Goal: Communication & Community: Participate in discussion

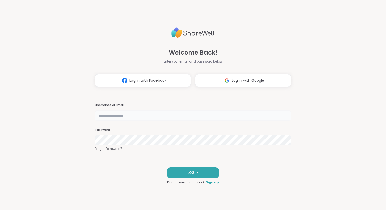
click at [158, 117] on input "text" at bounding box center [193, 116] width 196 height 10
type input "**********"
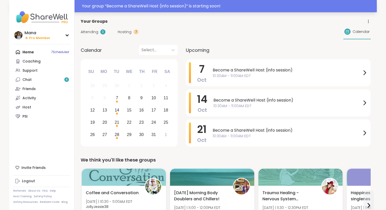
click at [129, 8] on div "Your group “ Become a ShareWell Host (info session) ” is starting soon!" at bounding box center [228, 6] width 292 height 6
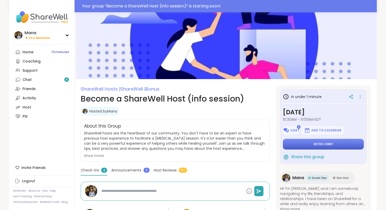
scroll to position [7, 0]
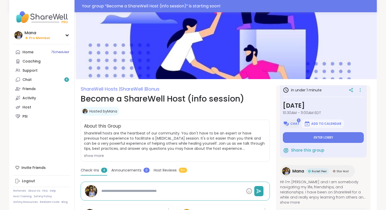
click at [295, 123] on span "Chat" at bounding box center [294, 124] width 9 height 4
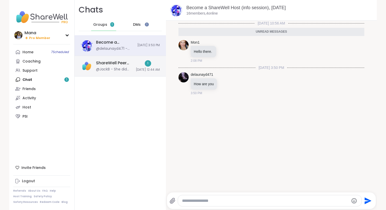
click at [129, 66] on div "ShareWell Peer Council @JackB - She did great! 🤗 1 10/4/2025, 12:44 AM" at bounding box center [120, 66] width 91 height 21
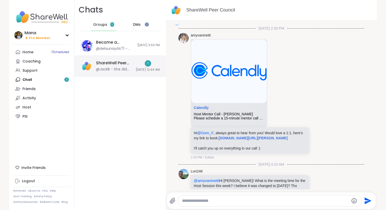
scroll to position [1385, 0]
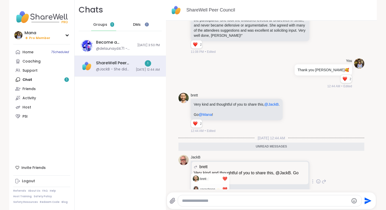
click at [199, 195] on ul "2 2" at bounding box center [195, 198] width 9 height 7
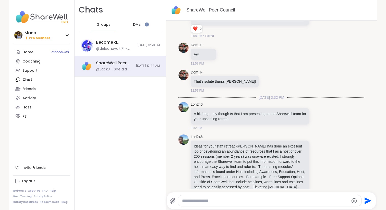
scroll to position [5962, 0]
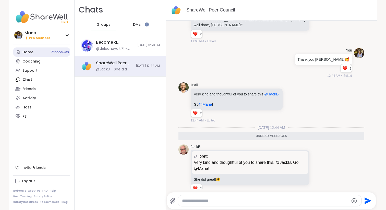
click at [34, 54] on link "Home 7 Scheduled" at bounding box center [41, 51] width 57 height 9
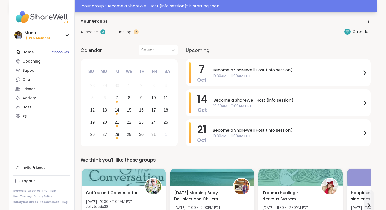
click at [168, 8] on div "Your group “ Become a ShareWell Host (info session) ” is starting soon!" at bounding box center [228, 6] width 292 height 6
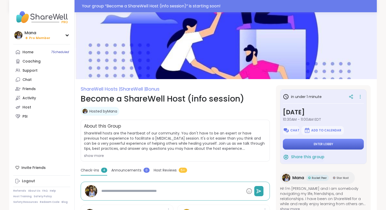
click at [313, 144] on button "Enter lobby" at bounding box center [323, 144] width 81 height 11
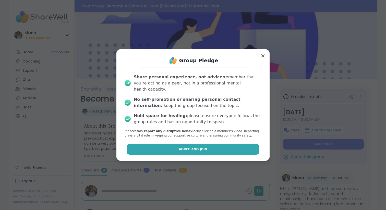
click at [197, 149] on button "Agree and Join" at bounding box center [193, 149] width 133 height 11
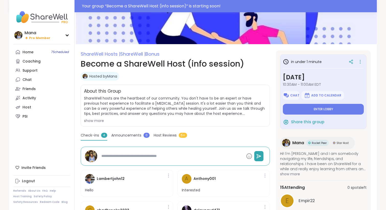
scroll to position [40, 0]
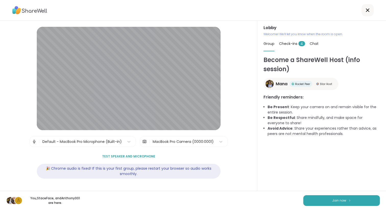
click at [290, 44] on span "Check-ins 4" at bounding box center [292, 43] width 26 height 5
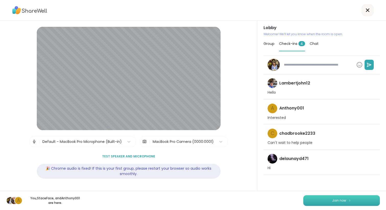
click at [325, 199] on button "Join now" at bounding box center [341, 200] width 77 height 11
type textarea "*"
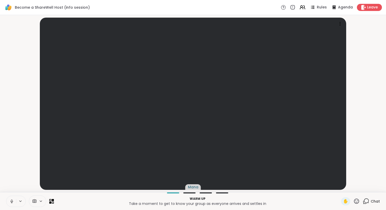
click at [375, 202] on span "Chat" at bounding box center [375, 201] width 9 height 5
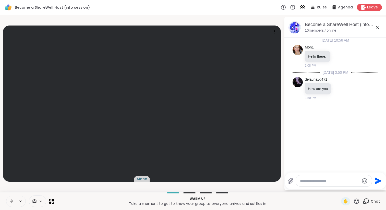
click at [375, 202] on span "Chat" at bounding box center [375, 201] width 9 height 5
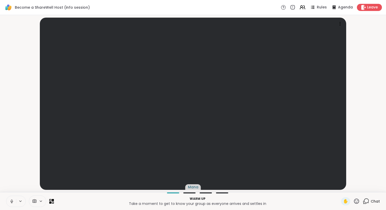
click at [367, 201] on icon at bounding box center [366, 201] width 6 height 6
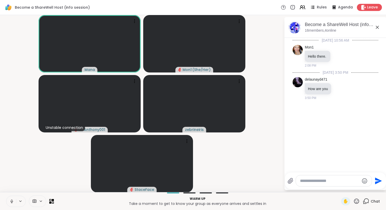
click at [307, 183] on textarea "Type your message" at bounding box center [329, 180] width 59 height 5
paste textarea "**********"
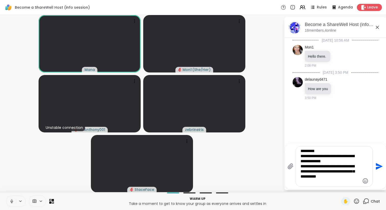
type textarea "**********"
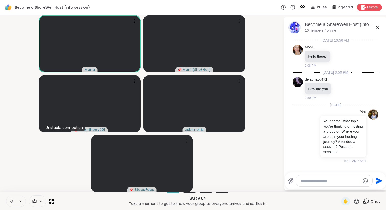
click at [12, 202] on icon at bounding box center [11, 201] width 5 height 5
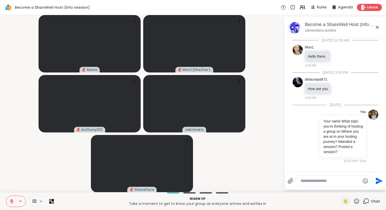
click at [10, 202] on icon at bounding box center [11, 201] width 5 height 5
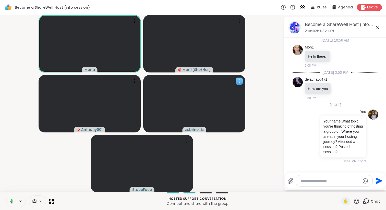
click at [240, 82] on icon at bounding box center [239, 81] width 5 height 5
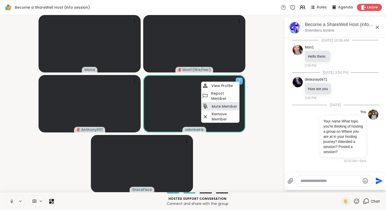
click at [226, 105] on h4 "Mute Member" at bounding box center [225, 106] width 26 height 5
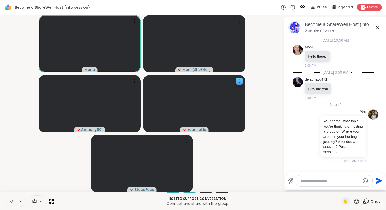
click at [318, 181] on textarea "Type your message" at bounding box center [330, 180] width 59 height 5
paste textarea "**********"
type textarea "**********"
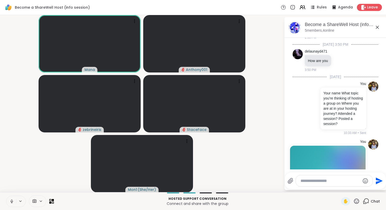
click at [307, 184] on div at bounding box center [334, 180] width 77 height 11
click at [306, 182] on textarea "Type your message" at bounding box center [330, 180] width 59 height 5
paste textarea "**********"
type textarea "**********"
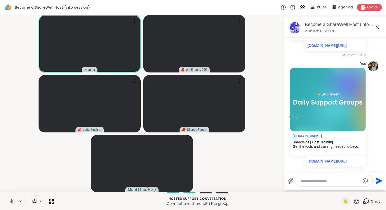
scroll to position [227, 0]
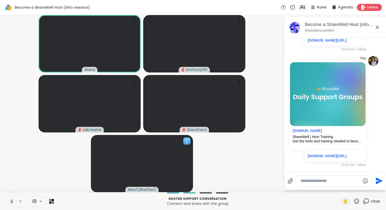
click at [186, 139] on icon at bounding box center [186, 141] width 5 height 5
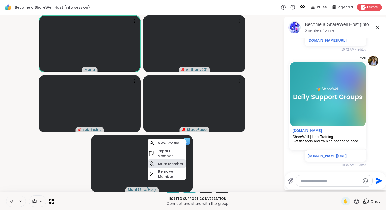
click at [166, 166] on h4 "Mute Member" at bounding box center [171, 163] width 26 height 5
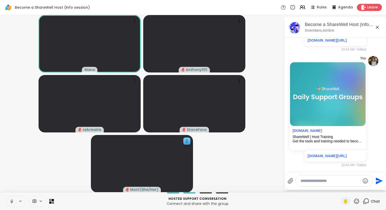
scroll to position [255, 0]
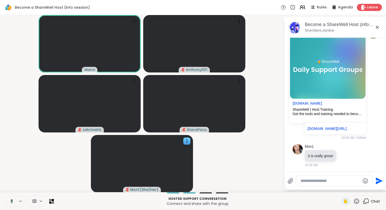
click at [309, 180] on textarea "Type your message" at bounding box center [330, 180] width 59 height 5
paste textarea "**********"
type textarea "**********"
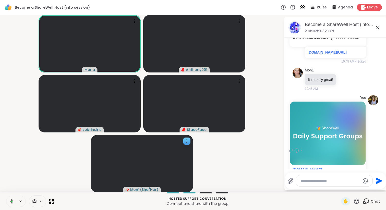
scroll to position [375, 0]
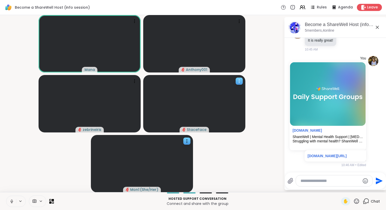
click at [240, 83] on icon at bounding box center [239, 81] width 5 height 5
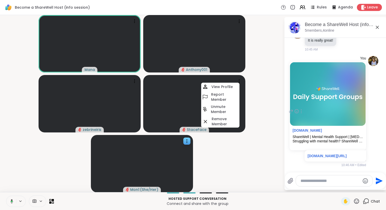
click at [369, 132] on div "You sharewellnow.com ShareWell | Mental Health Support | Peer Support Strugglin…" at bounding box center [336, 112] width 86 height 116
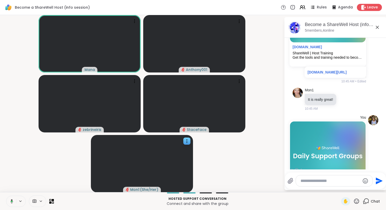
scroll to position [312, 0]
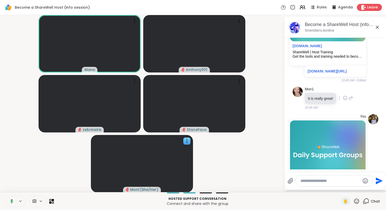
click at [341, 99] on div at bounding box center [339, 98] width 5 height 6
click at [242, 22] on div at bounding box center [239, 21] width 7 height 7
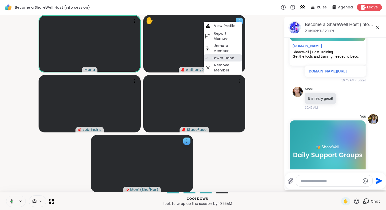
click at [228, 58] on h4 "Lower Hand" at bounding box center [223, 57] width 22 height 5
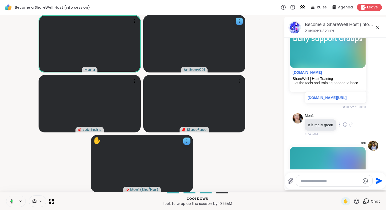
scroll to position [289, 0]
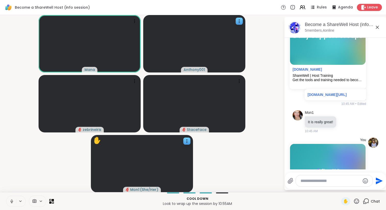
click at [311, 180] on textarea "Type your message" at bounding box center [330, 180] width 59 height 5
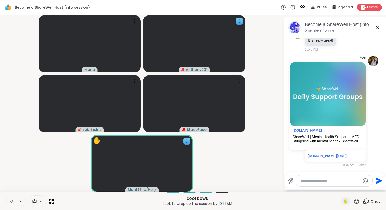
click at [308, 182] on textarea "Type your message" at bounding box center [330, 180] width 59 height 5
paste textarea "**********"
type textarea "**********"
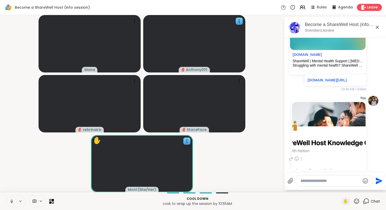
scroll to position [506, 0]
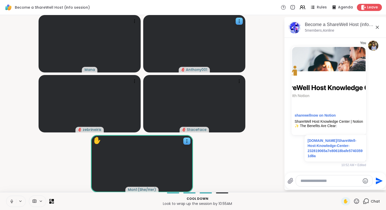
paste textarea "**********"
type textarea "**********"
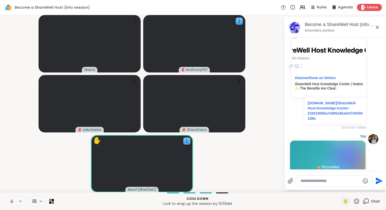
scroll to position [627, 0]
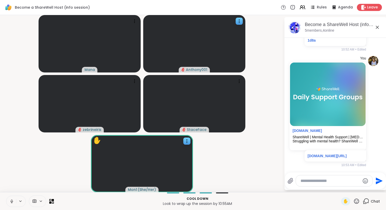
paste textarea "**********"
type textarea "**********"
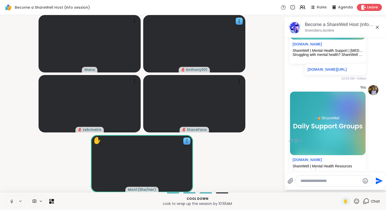
scroll to position [743, 0]
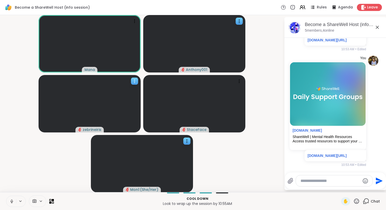
click at [135, 80] on icon at bounding box center [134, 80] width 1 height 1
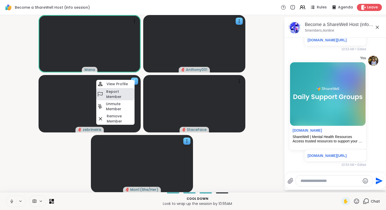
click at [115, 95] on h4 "Report Member" at bounding box center [119, 94] width 27 height 10
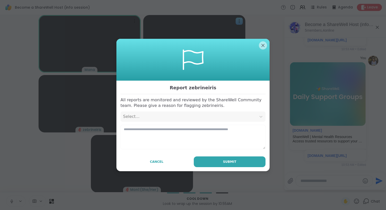
click at [167, 117] on div "Select..." at bounding box center [188, 117] width 131 height 6
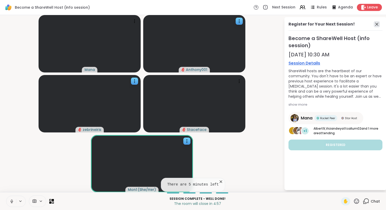
click at [377, 25] on icon at bounding box center [377, 24] width 6 height 6
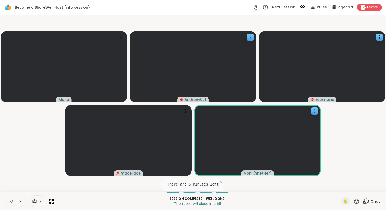
click at [221, 182] on icon at bounding box center [221, 182] width 3 height 3
click at [371, 203] on span "Chat" at bounding box center [375, 201] width 9 height 5
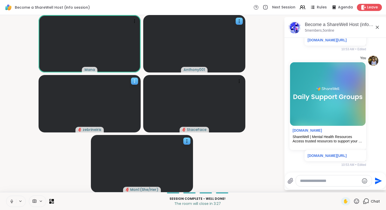
click at [135, 81] on icon at bounding box center [134, 81] width 5 height 5
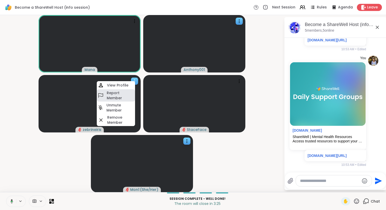
click at [115, 96] on h4 "Report Member" at bounding box center [120, 95] width 27 height 10
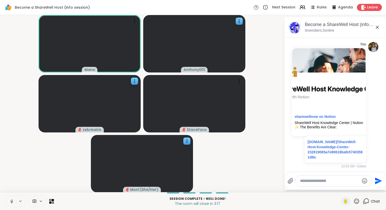
scroll to position [503, 0]
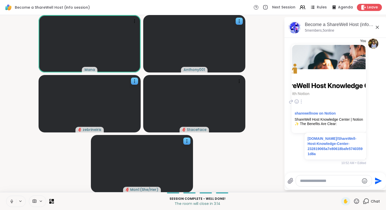
drag, startPoint x: 326, startPoint y: 159, endPoint x: 307, endPoint y: 145, distance: 23.9
click at [307, 145] on div "sharewellnow.notion.site/ShareWell-Host-Knowledge-Center-232819065a7e80618bafe5…" at bounding box center [336, 146] width 62 height 27
copy link "sharewellnow.notion.site/ShareWell-Host-Knowledge-Center-232819065a7e80618bafe5…"
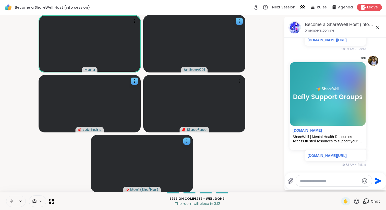
click at [314, 184] on div at bounding box center [334, 180] width 76 height 11
click at [307, 180] on textarea "Type your message" at bounding box center [329, 180] width 59 height 5
paste textarea "**********"
type textarea "**********"
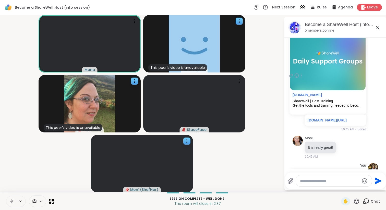
scroll to position [265, 0]
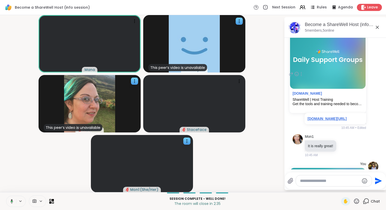
drag, startPoint x: 358, startPoint y: 120, endPoint x: 308, endPoint y: 120, distance: 50.3
click at [308, 120] on p "sharewellnow.com/training" at bounding box center [335, 118] width 55 height 5
click at [299, 125] on div "You sharewellnow.com ShareWell | Host Training Get the tools and training neede…" at bounding box center [336, 75] width 86 height 116
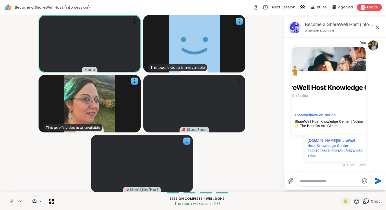
scroll to position [874, 0]
click at [308, 180] on textarea "Type your message" at bounding box center [329, 180] width 59 height 5
type textarea "**********"
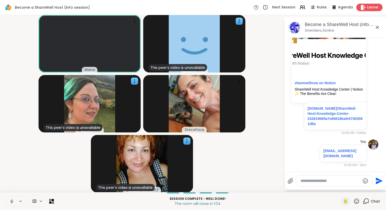
click at [369, 9] on span "Leave" at bounding box center [372, 7] width 11 height 5
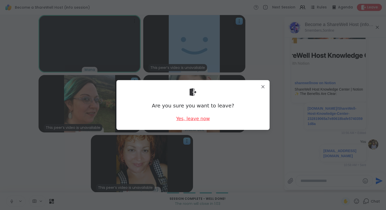
click at [202, 120] on div "Yes, leave now" at bounding box center [193, 118] width 34 height 6
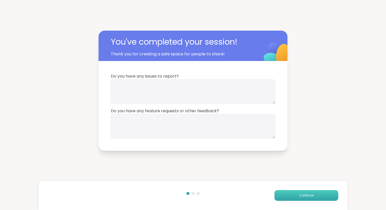
click at [299, 191] on button "Continue" at bounding box center [306, 195] width 64 height 11
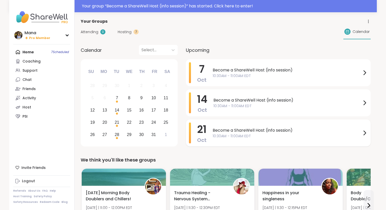
click at [229, 137] on span "10:30AM - 11:00AM EDT" at bounding box center [287, 136] width 149 height 5
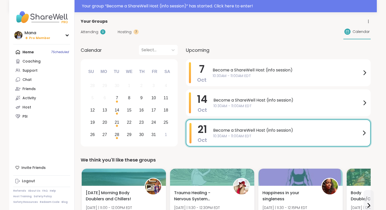
click at [218, 132] on span "Become a ShareWell Host (info session)" at bounding box center [287, 130] width 148 height 6
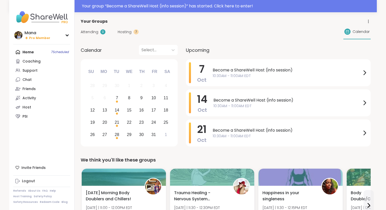
click at [124, 33] on span "Hosting" at bounding box center [125, 31] width 14 height 5
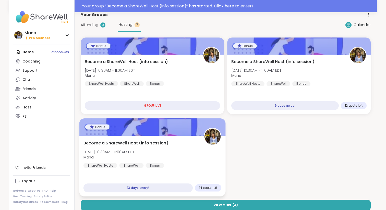
scroll to position [8, 0]
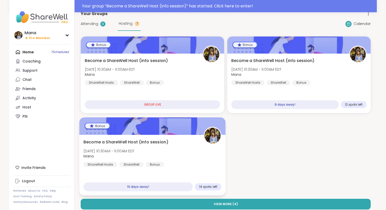
click at [189, 139] on div "Become a ShareWell Host (info session) Tue, Oct 21 | 10:30AM - 11:00AM EDT Mana…" at bounding box center [152, 153] width 138 height 28
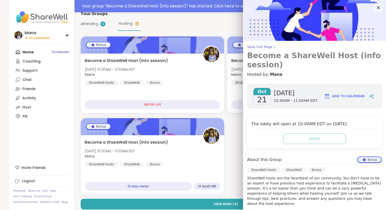
click at [264, 49] on span "View Full Page" at bounding box center [314, 47] width 135 height 4
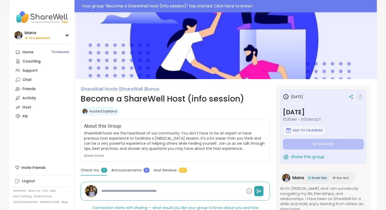
click at [361, 94] on icon at bounding box center [360, 96] width 5 height 7
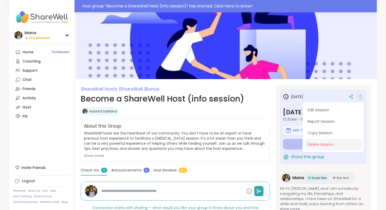
click at [322, 146] on button "Delete Session" at bounding box center [333, 144] width 57 height 11
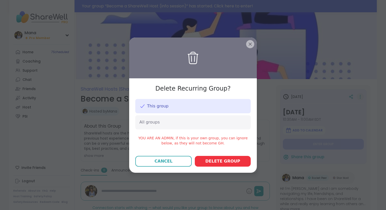
click at [229, 162] on span "Delete group" at bounding box center [222, 161] width 35 height 6
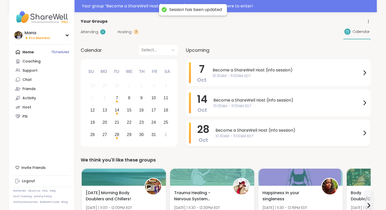
click at [258, 138] on span "10:30AM - 11:00AM EDT" at bounding box center [289, 136] width 146 height 5
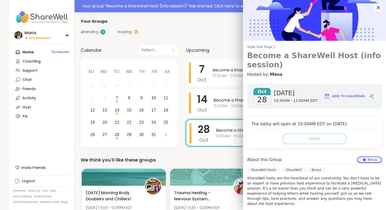
click at [259, 48] on span "View Full Page" at bounding box center [314, 47] width 135 height 4
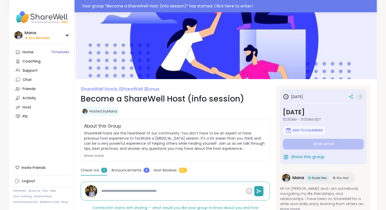
click at [360, 97] on icon at bounding box center [360, 97] width 1 height 1
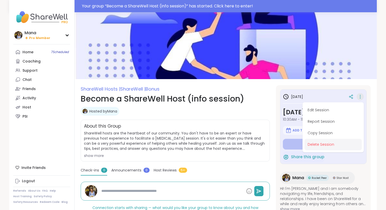
click at [320, 148] on button "Delete Session" at bounding box center [333, 144] width 57 height 11
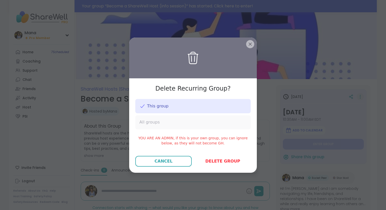
click at [205, 123] on div "All groups" at bounding box center [192, 122] width 115 height 14
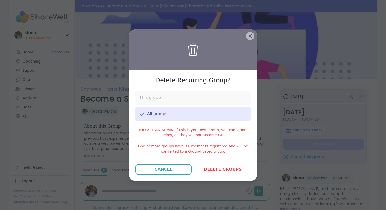
click at [211, 94] on div "This group" at bounding box center [192, 98] width 115 height 14
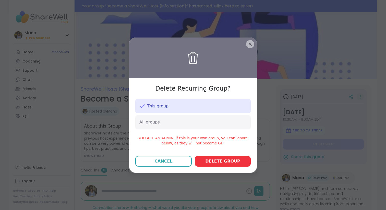
click at [224, 162] on span "Delete group" at bounding box center [222, 161] width 35 height 6
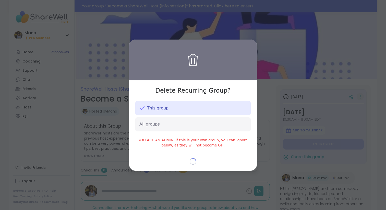
type textarea "*"
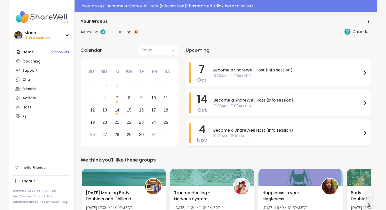
click at [281, 134] on span "10:30AM - 11:00AM EST" at bounding box center [287, 136] width 148 height 5
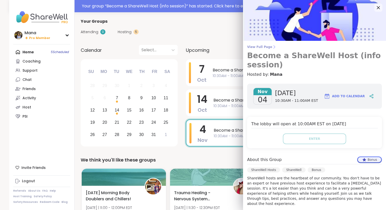
click at [268, 47] on span "View Full Page" at bounding box center [314, 47] width 135 height 4
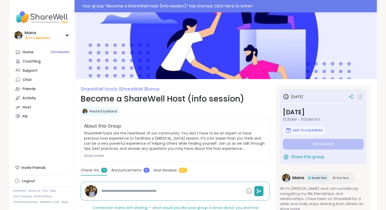
click at [361, 98] on icon at bounding box center [360, 96] width 5 height 7
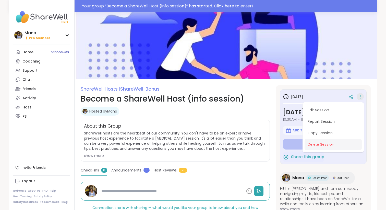
click at [319, 145] on button "Delete Session" at bounding box center [333, 144] width 57 height 11
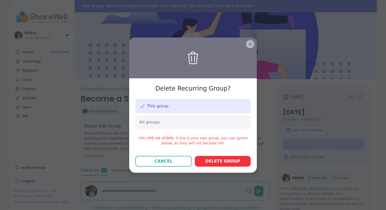
click at [218, 161] on span "Delete group" at bounding box center [222, 161] width 35 height 6
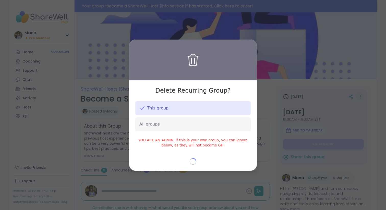
type textarea "*"
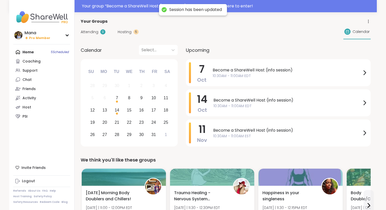
click at [128, 33] on span "Hosting" at bounding box center [125, 31] width 14 height 5
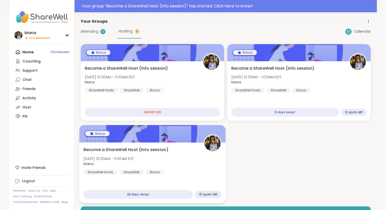
click at [184, 156] on div "Become a ShareWell Host (info session) Tue, Nov 04 | 10:30AM - 11:00AM EST Mana…" at bounding box center [152, 161] width 138 height 28
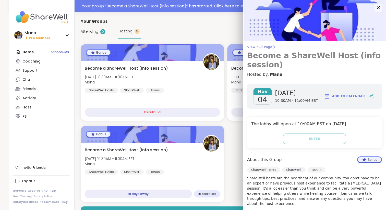
click at [269, 48] on span "View Full Page" at bounding box center [314, 47] width 135 height 4
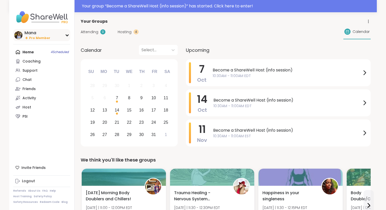
click at [52, 32] on div "Mana Pro Member" at bounding box center [41, 35] width 57 height 12
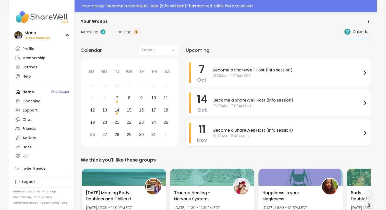
click at [217, 135] on span "10:30AM - 11:00AM EST" at bounding box center [287, 136] width 148 height 5
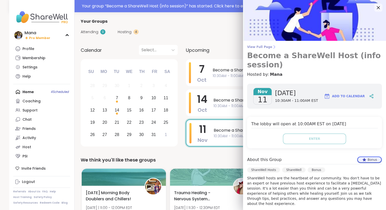
click at [266, 45] on span "View Full Page" at bounding box center [314, 47] width 135 height 4
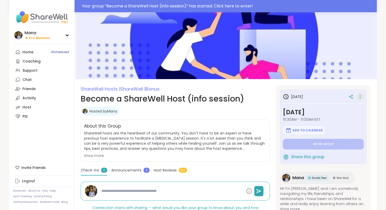
click at [360, 96] on icon at bounding box center [360, 96] width 5 height 7
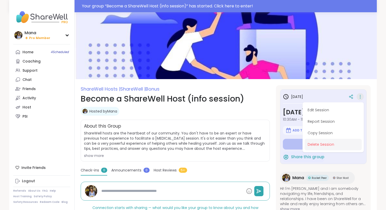
click at [326, 145] on button "Delete Session" at bounding box center [333, 144] width 57 height 11
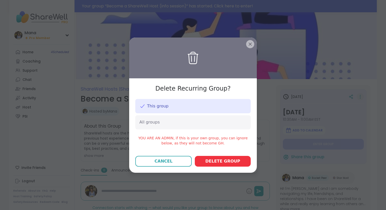
click at [223, 162] on span "Delete group" at bounding box center [222, 161] width 35 height 6
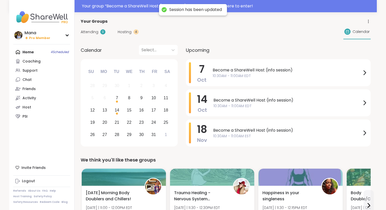
click at [127, 31] on span "Hosting" at bounding box center [125, 31] width 14 height 5
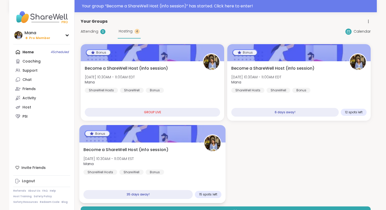
scroll to position [6, 0]
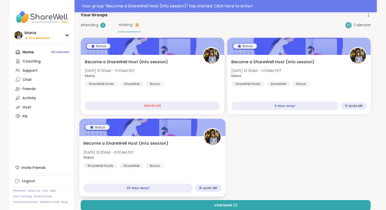
click at [167, 145] on div "Become a ShareWell Host (info session) Tue, Nov 11 | 10:30AM - 11:00AM EST Mana…" at bounding box center [152, 154] width 138 height 28
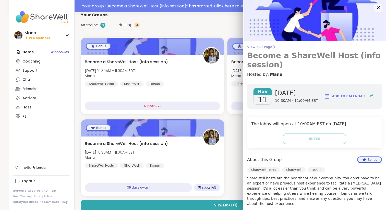
click at [268, 48] on span "View Full Page" at bounding box center [314, 47] width 135 height 4
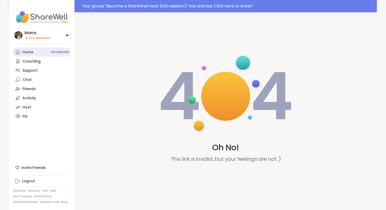
click at [46, 52] on link "Home 4 Scheduled" at bounding box center [41, 51] width 57 height 9
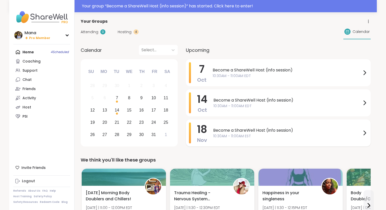
click at [221, 131] on span "Become a ShareWell Host (info session)" at bounding box center [287, 130] width 148 height 6
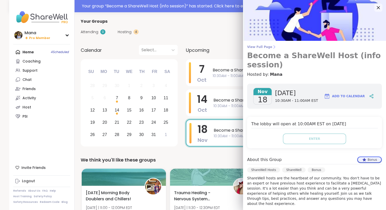
click at [264, 51] on h3 "Become a ShareWell Host (info session)" at bounding box center [314, 60] width 135 height 18
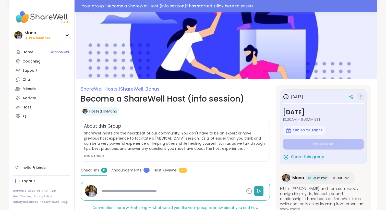
click at [361, 96] on icon at bounding box center [360, 96] width 5 height 7
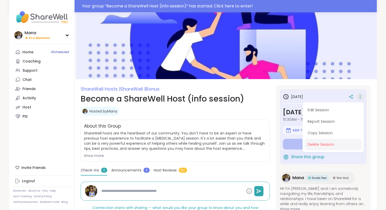
click at [315, 144] on button "Delete Session" at bounding box center [333, 144] width 57 height 11
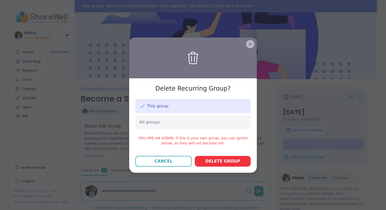
click at [225, 165] on button "Delete group" at bounding box center [223, 161] width 56 height 11
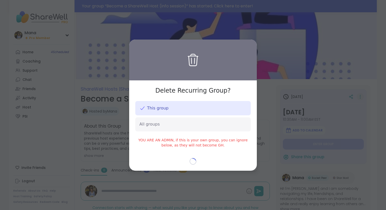
type textarea "*"
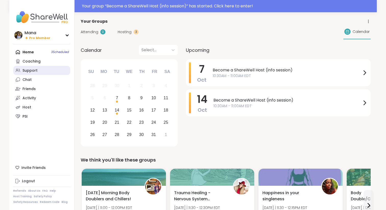
click at [35, 71] on div "Support" at bounding box center [29, 70] width 15 height 5
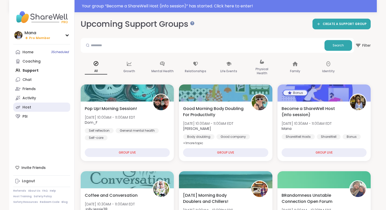
click at [32, 107] on link "Host" at bounding box center [41, 107] width 57 height 9
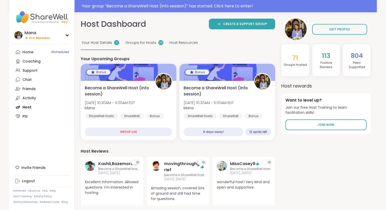
click at [140, 46] on div "Groups for Hosts 25" at bounding box center [144, 43] width 40 height 14
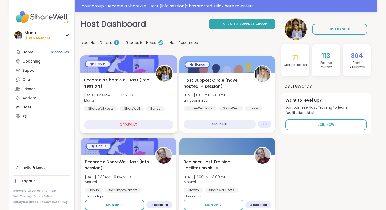
click at [135, 95] on span "Tue, Oct 07 | 10:30AM - 11:00AM EDT" at bounding box center [109, 95] width 51 height 5
click at [188, 41] on span "Host Resources" at bounding box center [184, 42] width 28 height 5
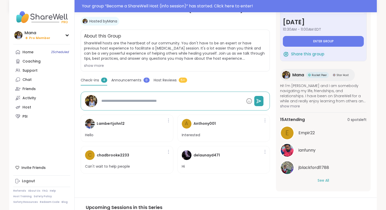
scroll to position [87, 0]
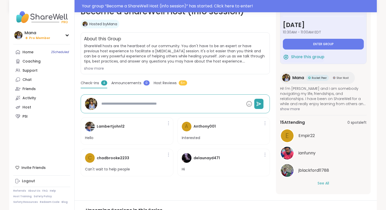
click at [101, 68] on div "show more" at bounding box center [175, 68] width 183 height 5
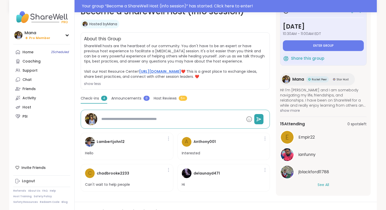
drag, startPoint x: 176, startPoint y: 78, endPoint x: 140, endPoint y: 72, distance: 37.0
click at [140, 72] on span "ShareWell hosts are the heartbeat of our community. You don't have to be an exp…" at bounding box center [175, 64] width 183 height 43
copy link "[URL][DOMAIN_NAME]"
type textarea "*"
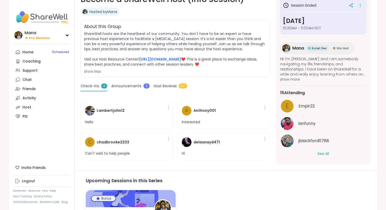
scroll to position [75, 0]
